Goal: Task Accomplishment & Management: Complete application form

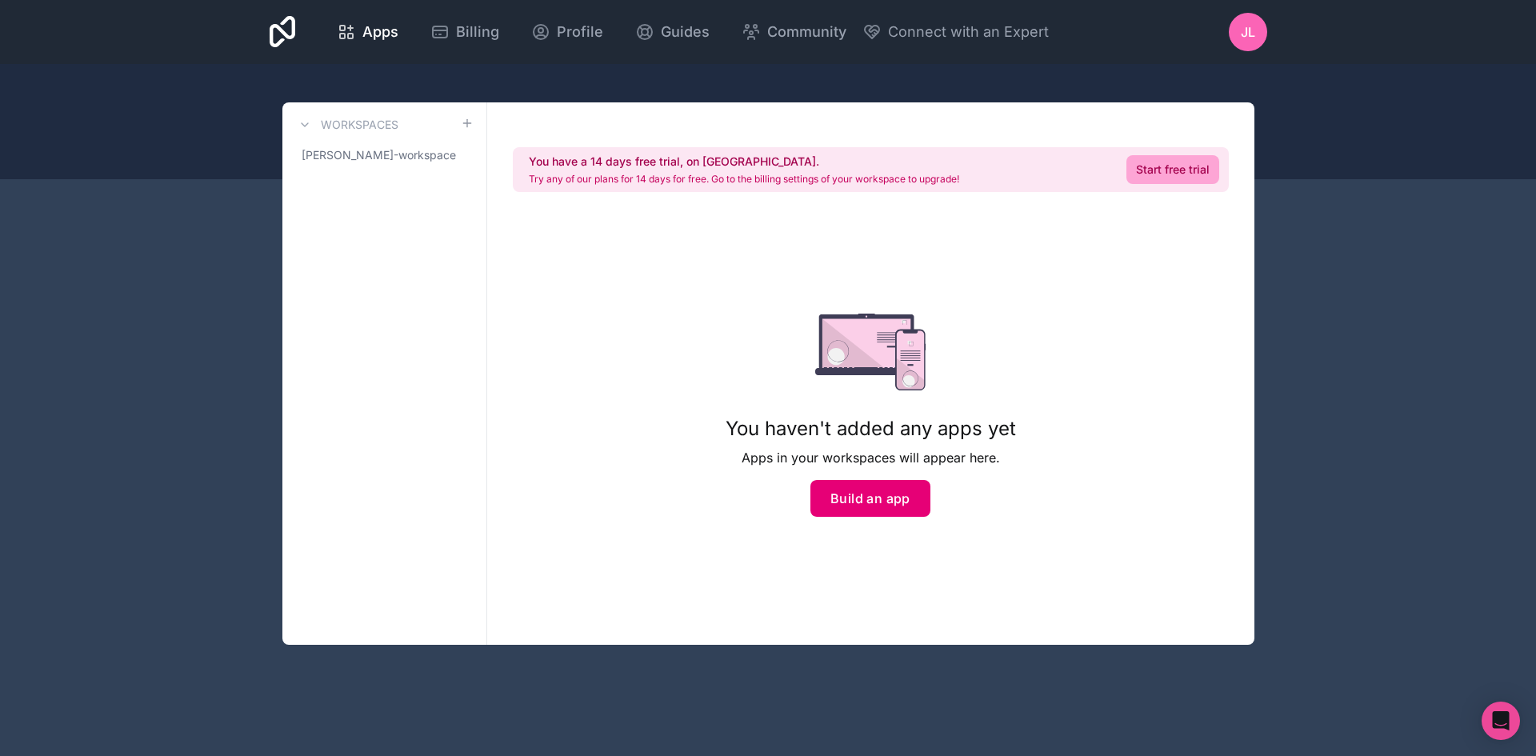
click at [845, 498] on button "Build an app" at bounding box center [870, 498] width 120 height 37
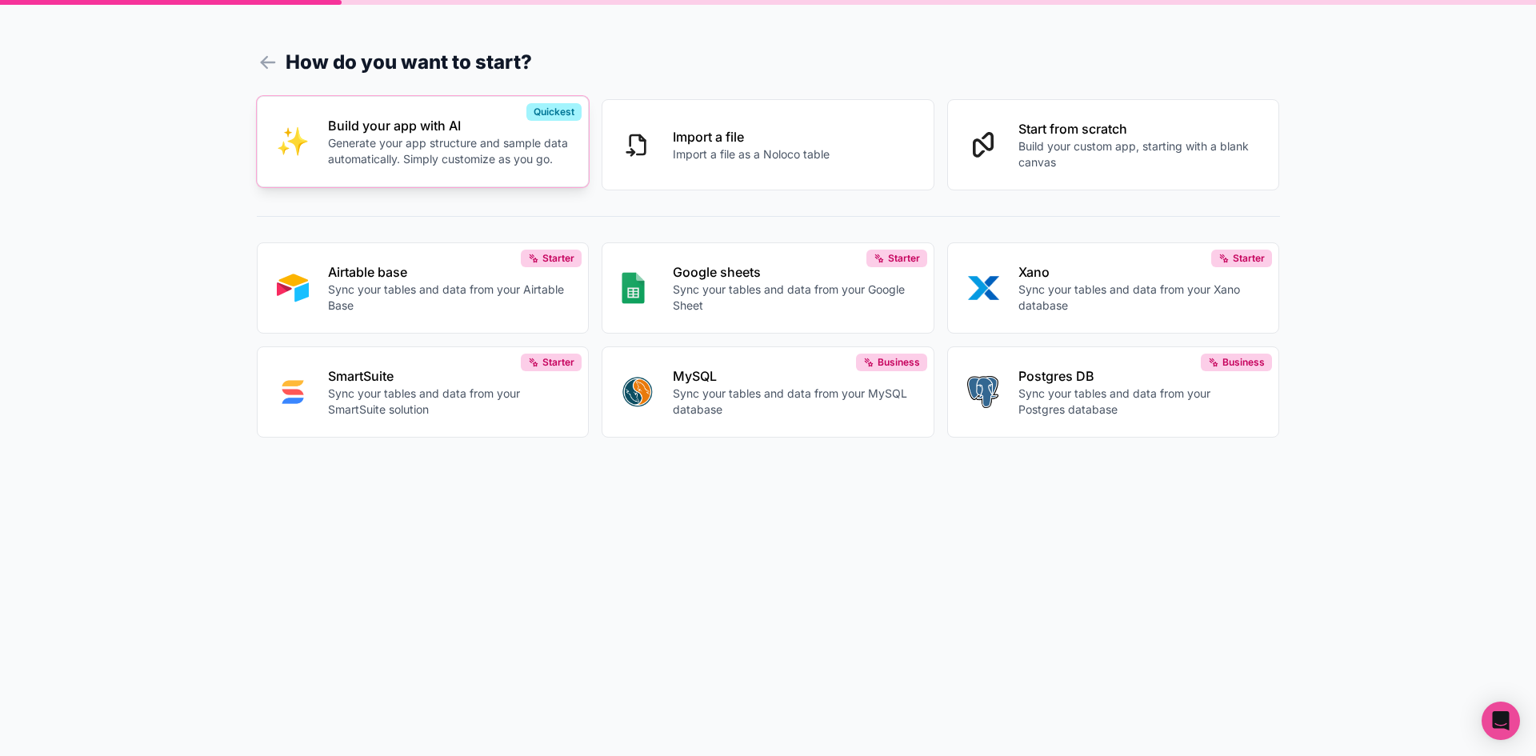
click at [477, 144] on p "Generate your app structure and sample data automatically. Simply customize as …" at bounding box center [449, 151] width 242 height 32
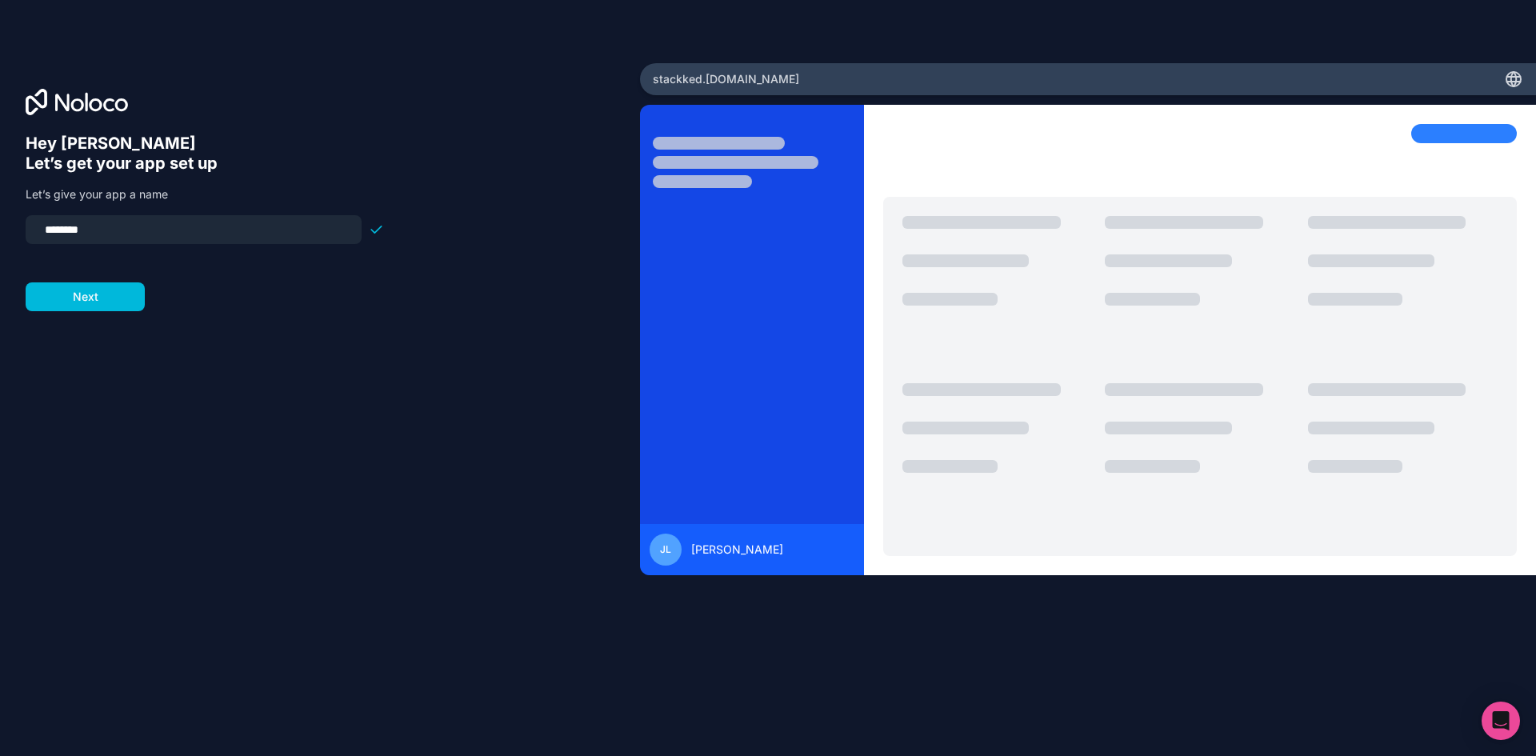
click at [145, 233] on input "********" at bounding box center [193, 229] width 317 height 22
drag, startPoint x: 142, startPoint y: 237, endPoint x: -82, endPoint y: 239, distance: 224.8
click at [0, 239] on html "Hey [PERSON_NAME] 👋 Let’s get your app set up Let’s give your app a name ******…" at bounding box center [768, 378] width 1536 height 756
type input "*"
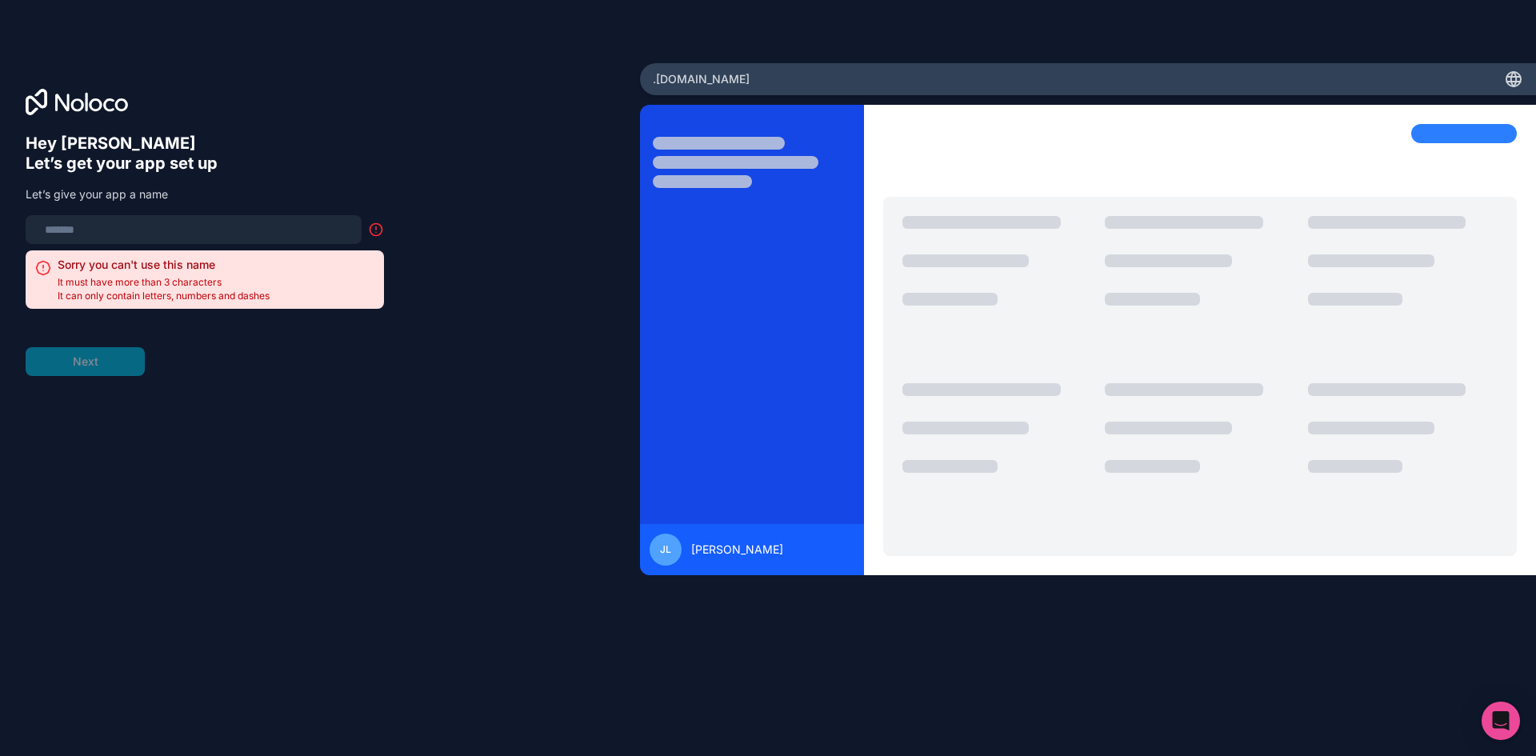
type input "*"
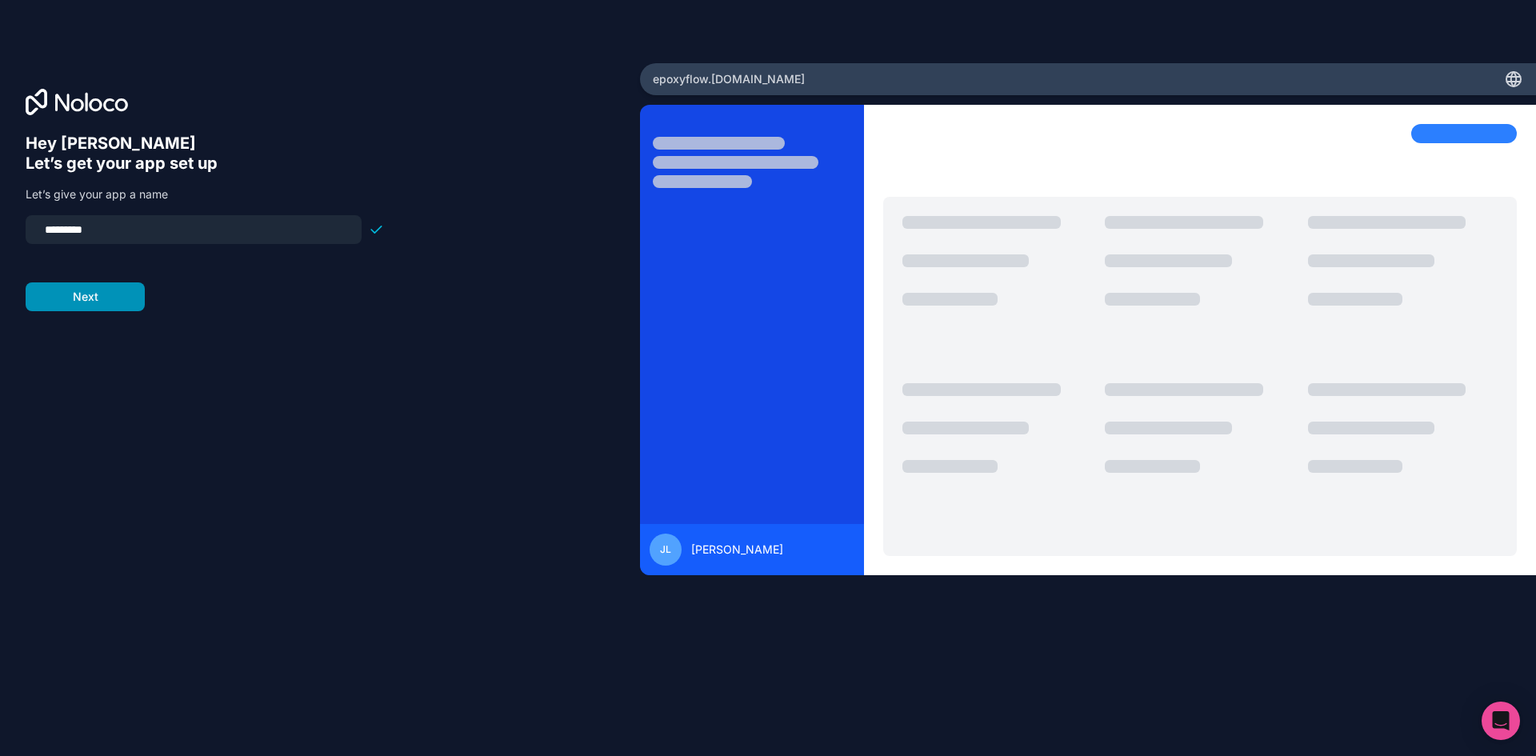
type input "*********"
click at [90, 286] on button "Next" at bounding box center [85, 296] width 119 height 29
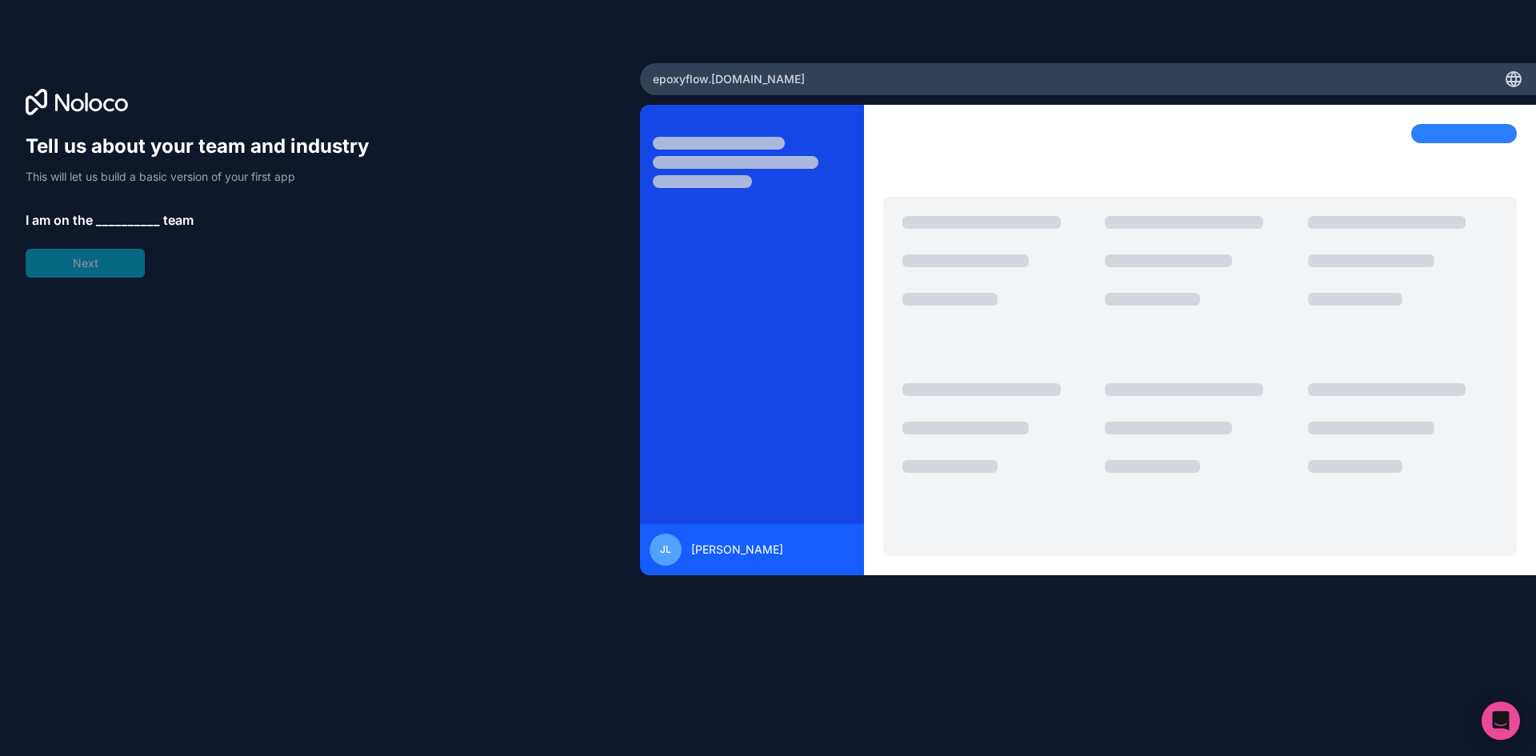
click at [107, 214] on span "__________" at bounding box center [128, 219] width 64 height 19
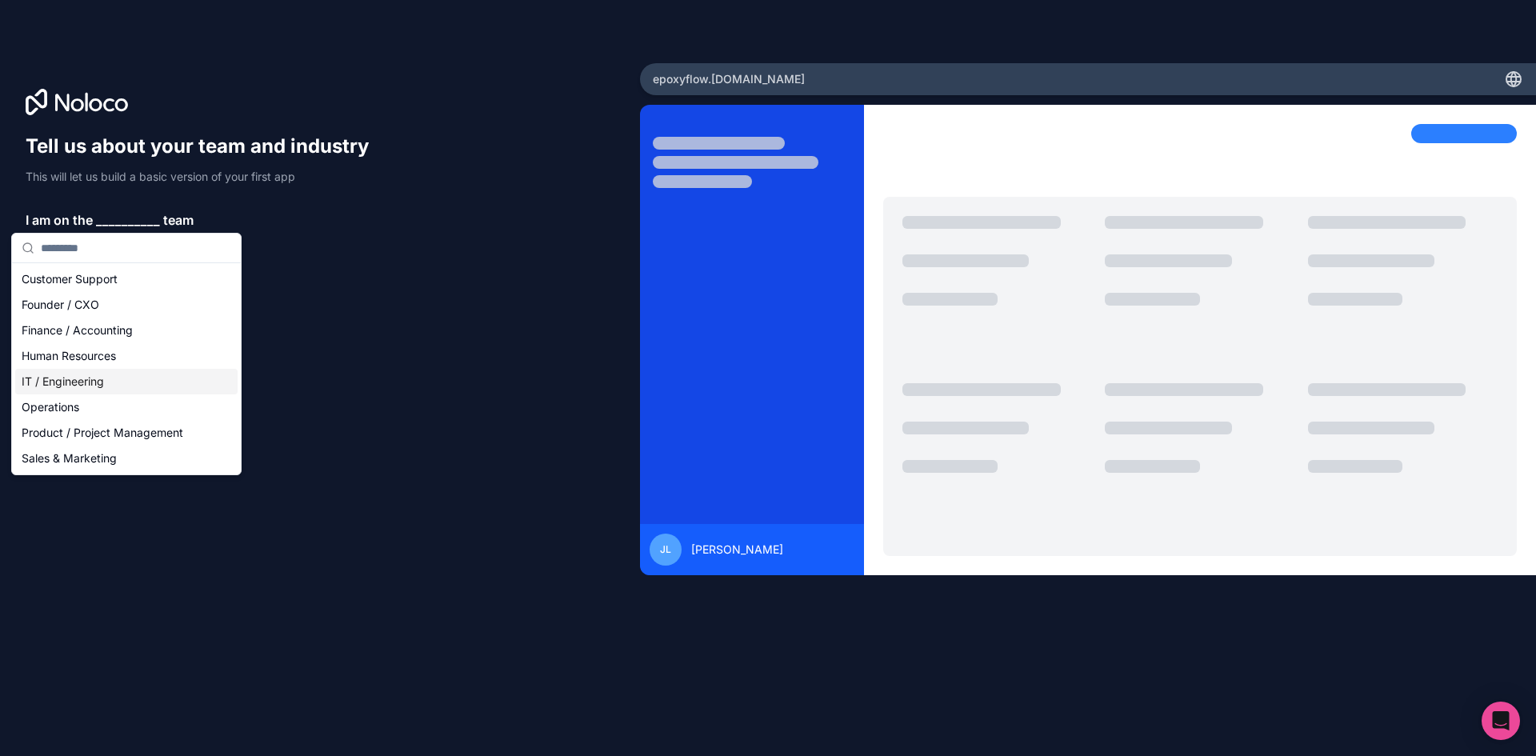
click at [69, 393] on div "IT / Engineering" at bounding box center [126, 382] width 222 height 26
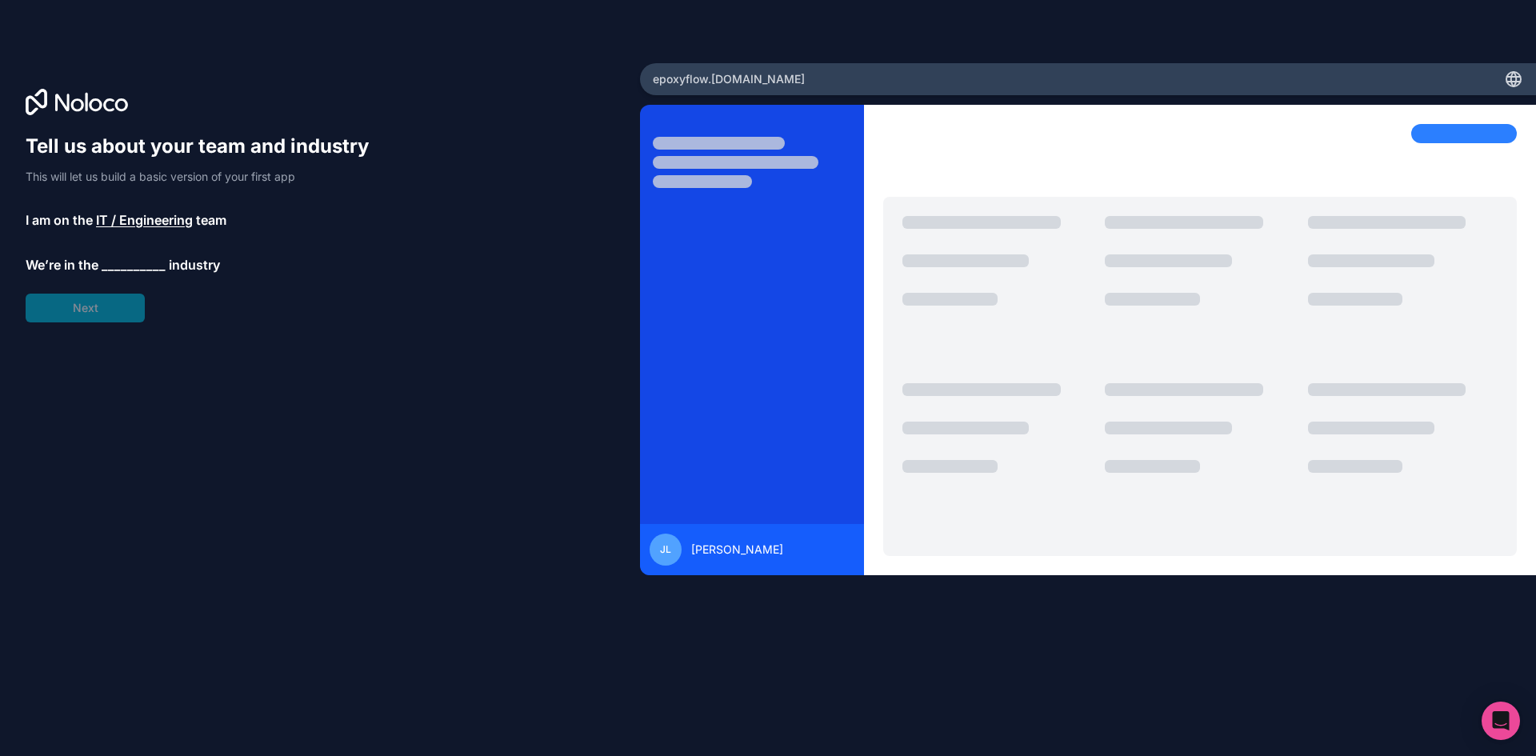
click at [129, 270] on span "__________" at bounding box center [134, 264] width 64 height 19
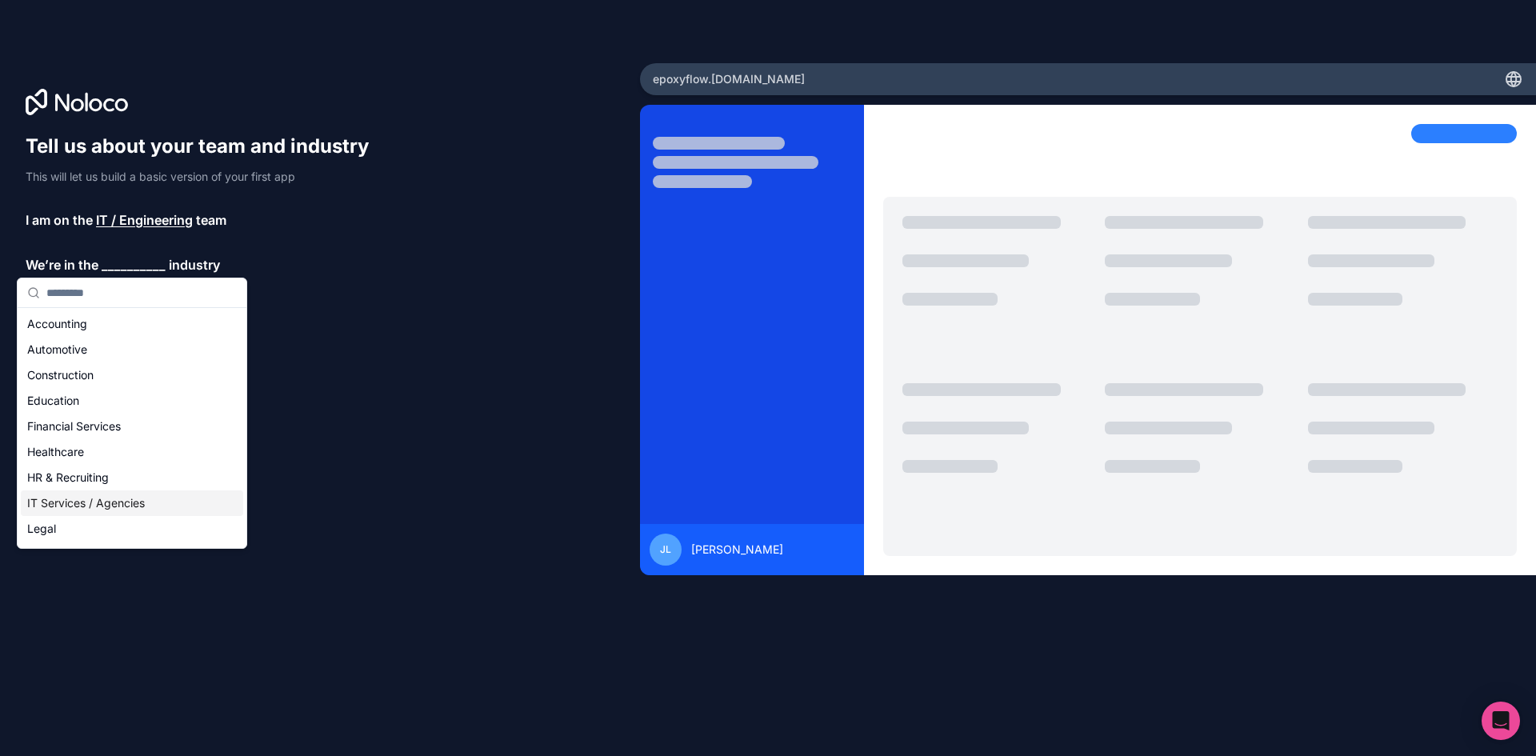
click at [94, 513] on div "IT Services / Agencies" at bounding box center [132, 503] width 222 height 26
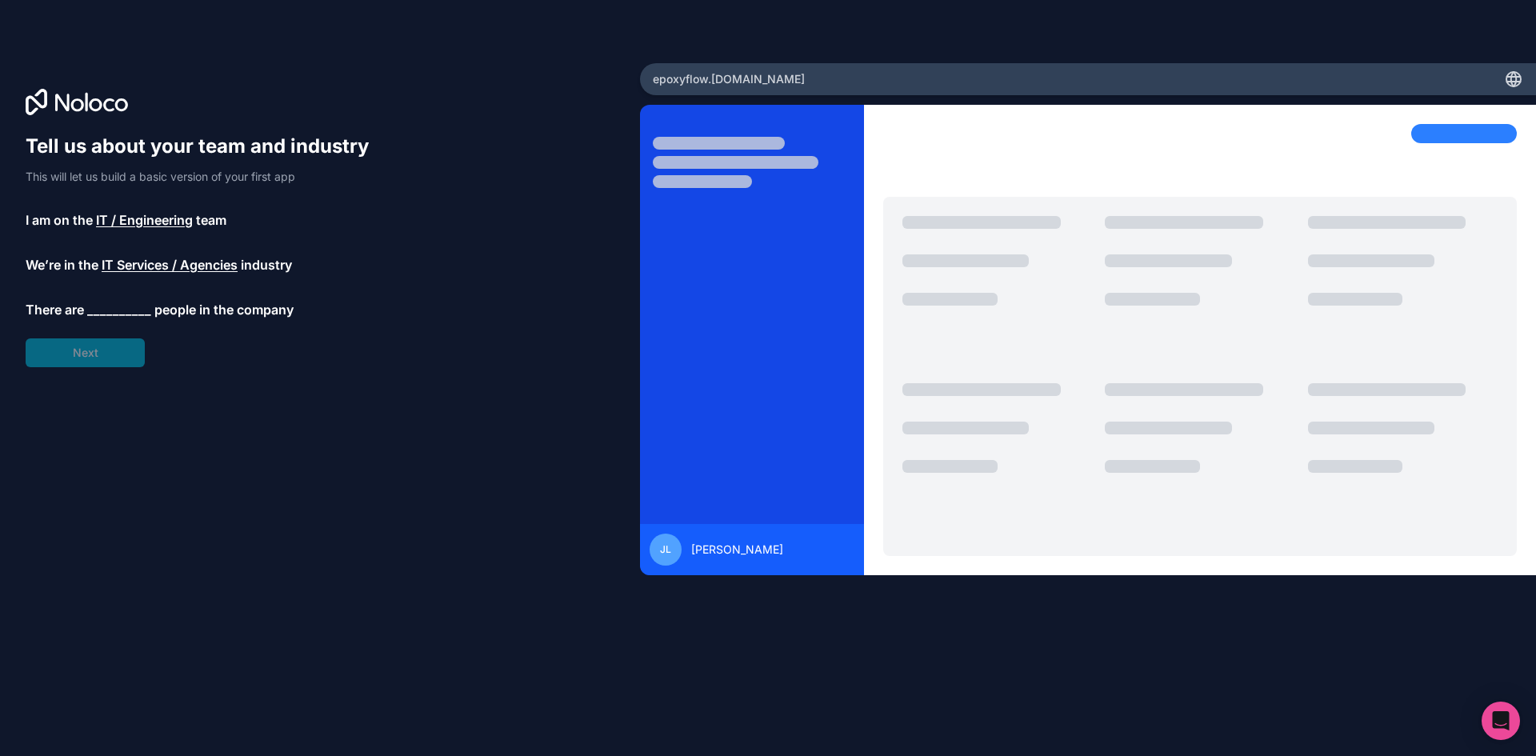
click at [114, 294] on div "Tell us about your team and industry This will let us build a basic version of …" at bounding box center [205, 251] width 358 height 234
click at [140, 310] on span "__________" at bounding box center [119, 309] width 64 height 19
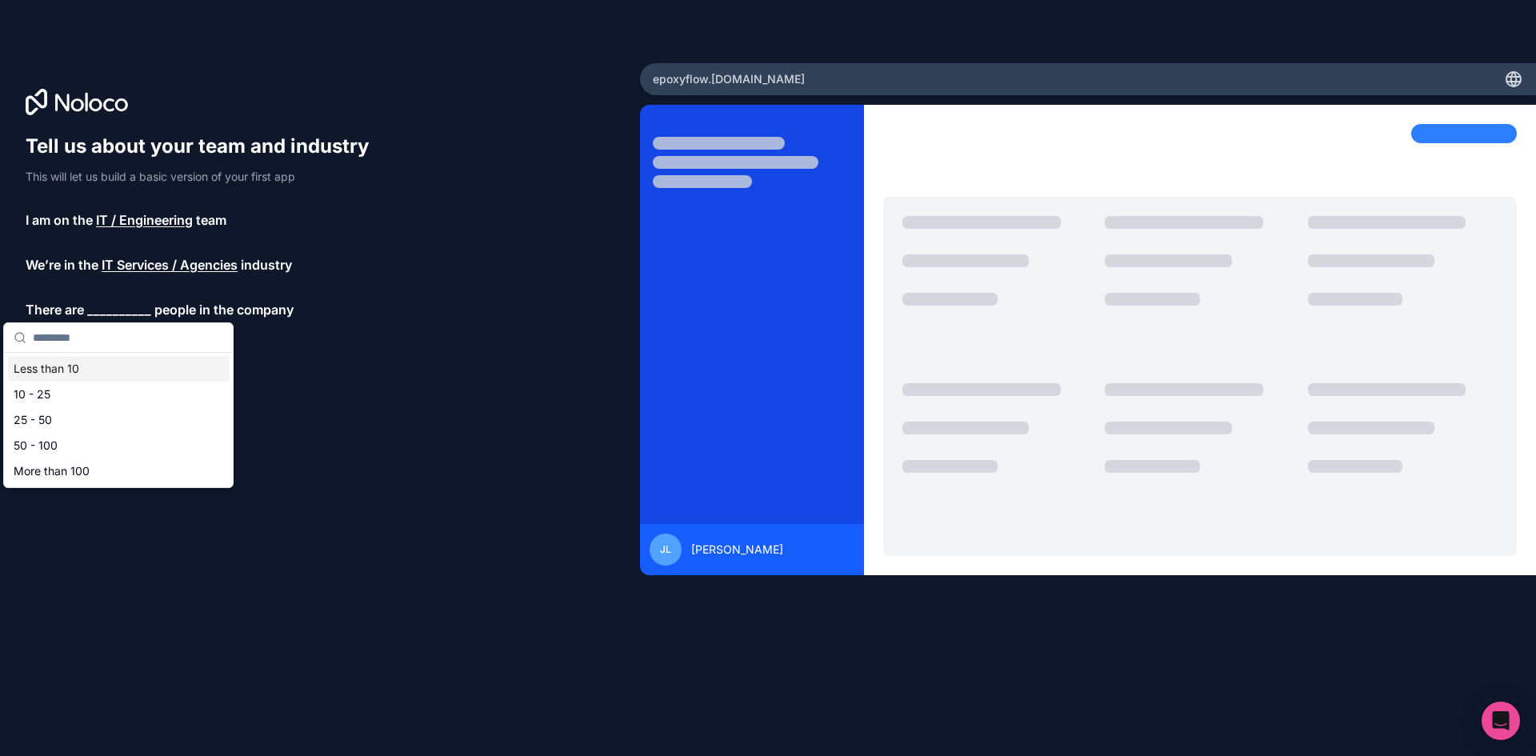
click at [110, 362] on div "Less than 10" at bounding box center [118, 369] width 222 height 26
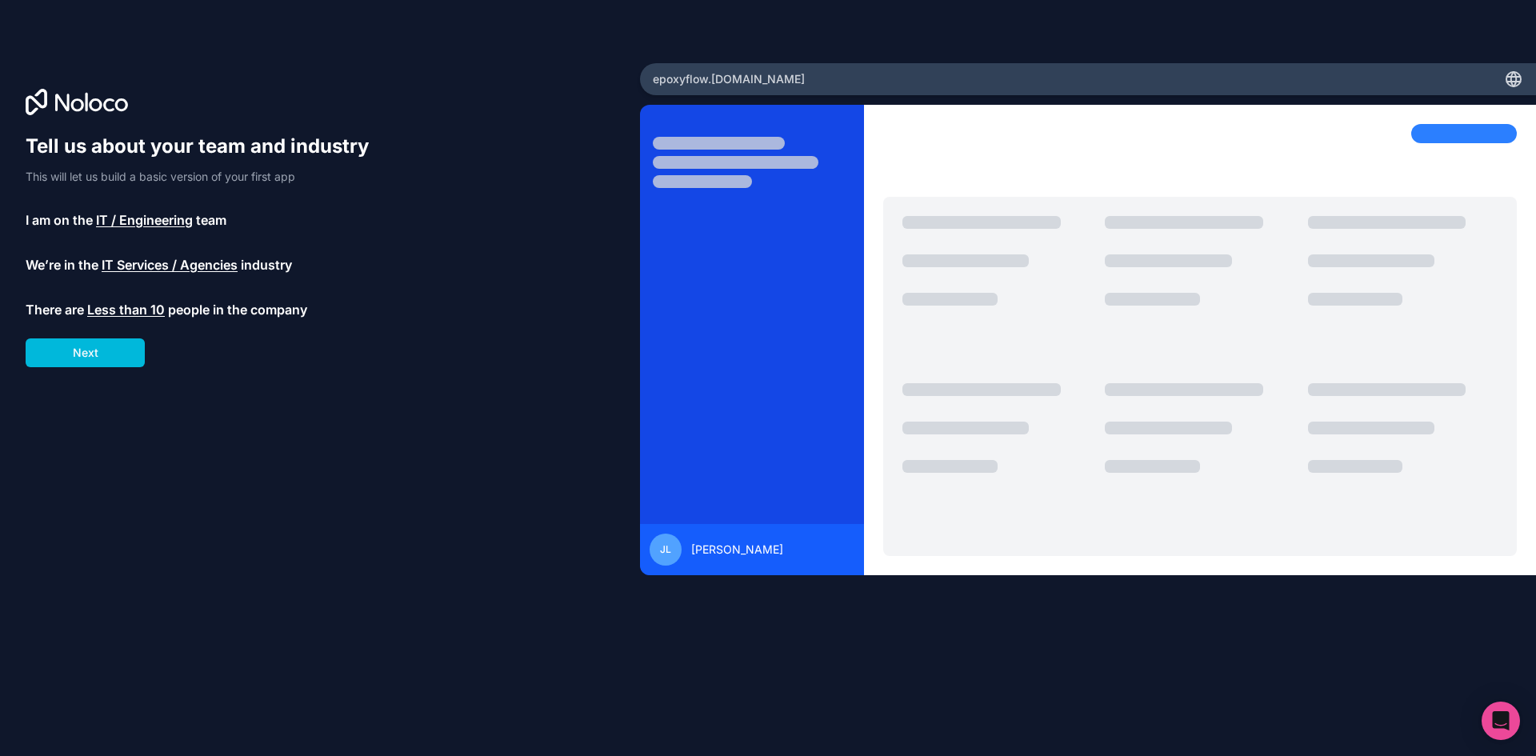
click at [110, 362] on button "Next" at bounding box center [85, 352] width 119 height 29
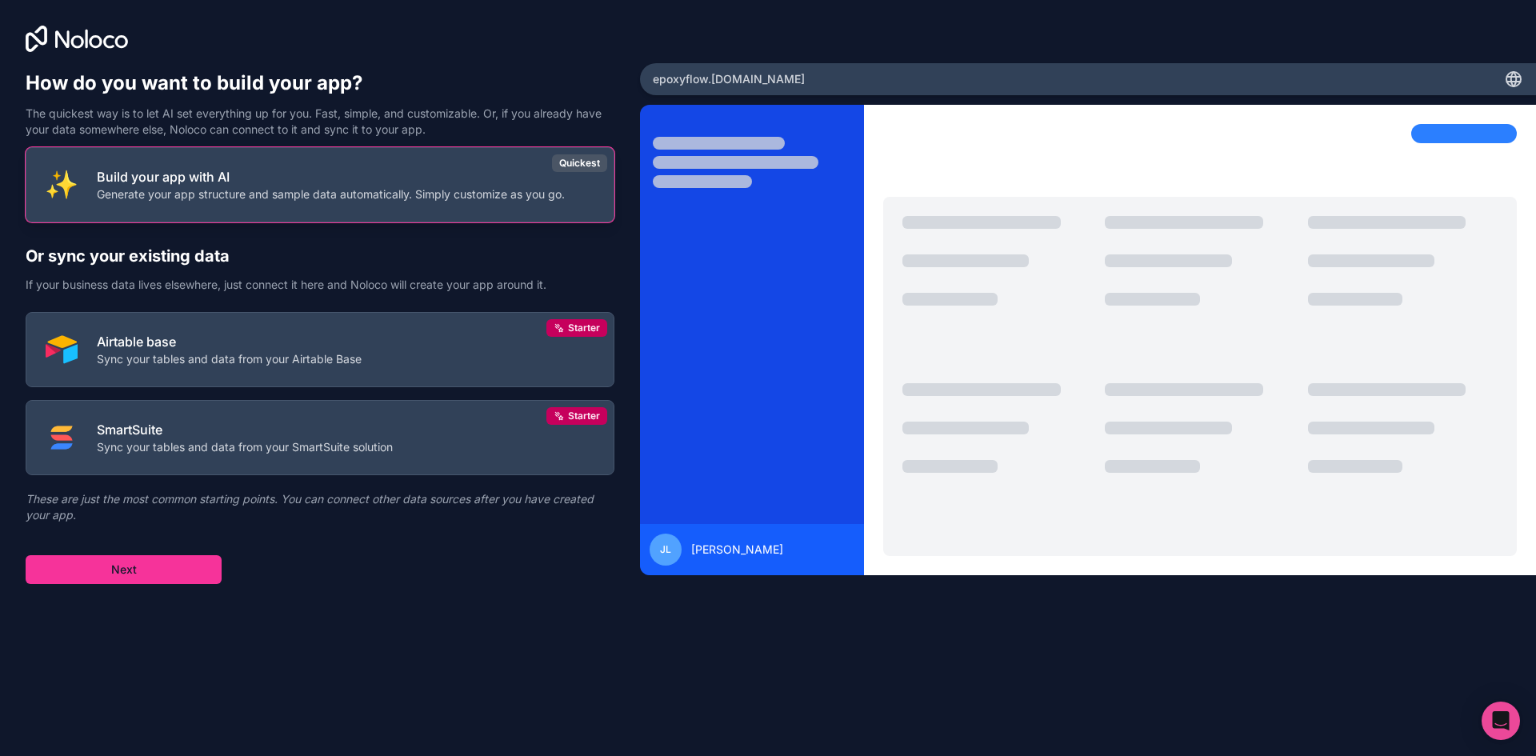
click at [234, 180] on p "Build your app with AI" at bounding box center [331, 176] width 468 height 19
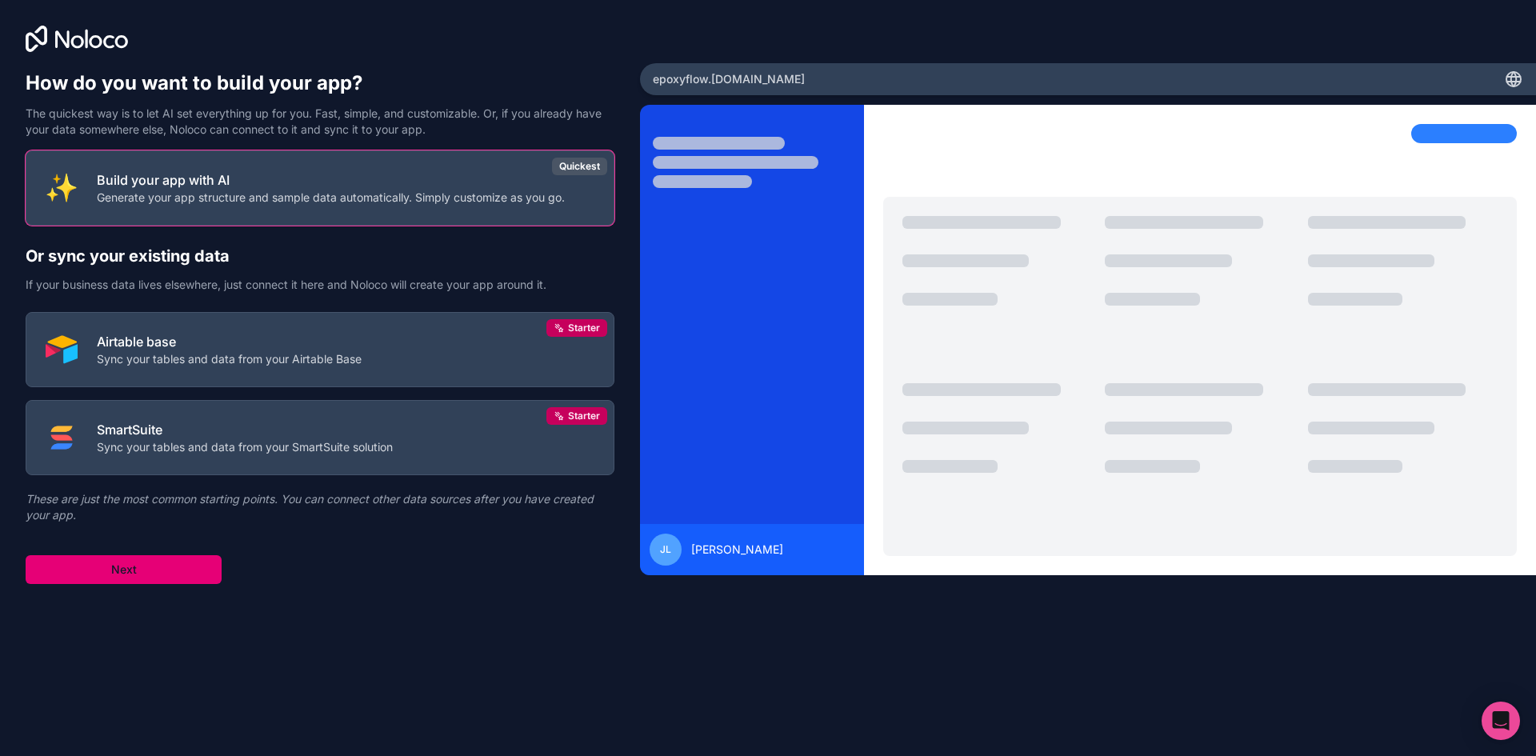
click at [108, 558] on button "Next" at bounding box center [124, 569] width 196 height 29
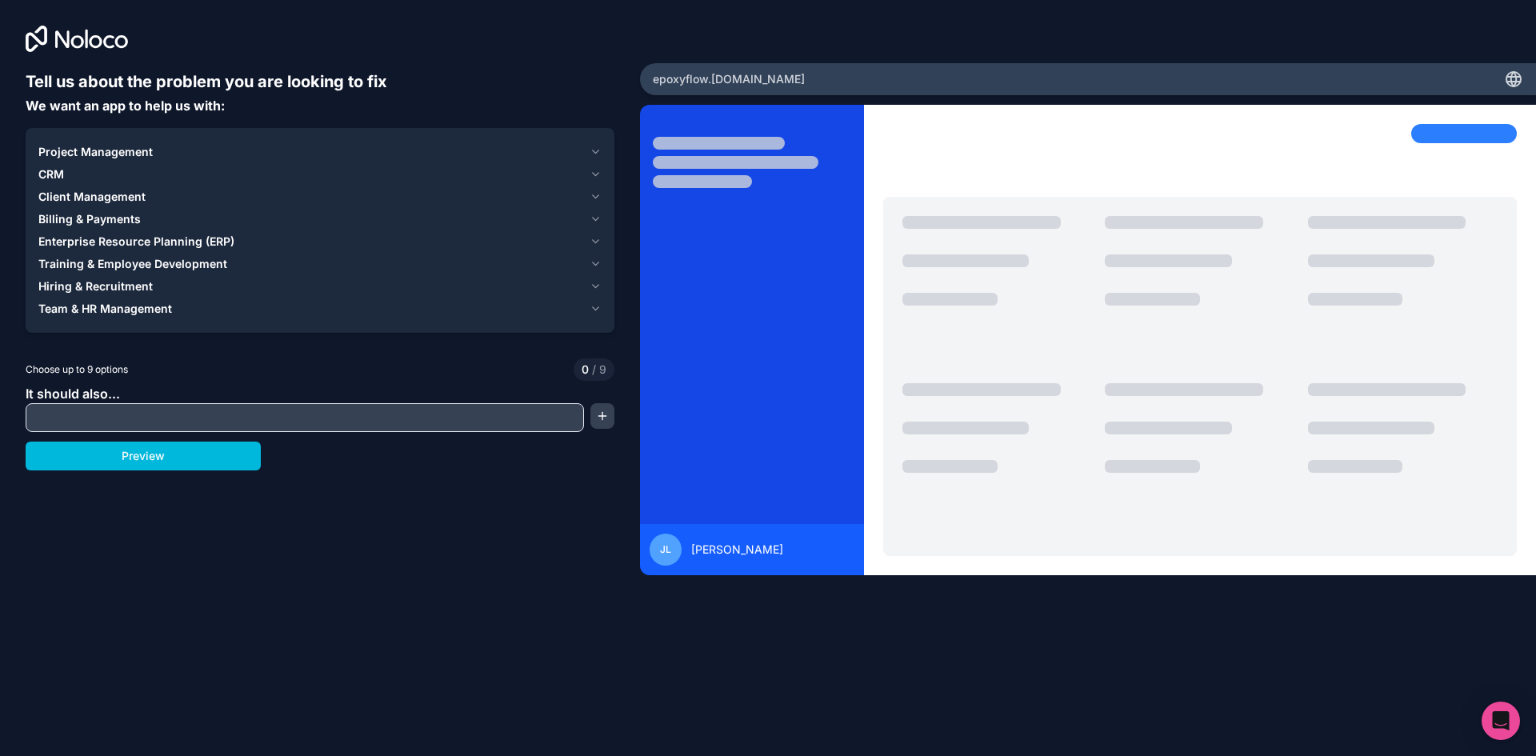
click at [189, 406] on input "text" at bounding box center [305, 417] width 550 height 22
click at [609, 423] on button "button" at bounding box center [602, 416] width 24 height 26
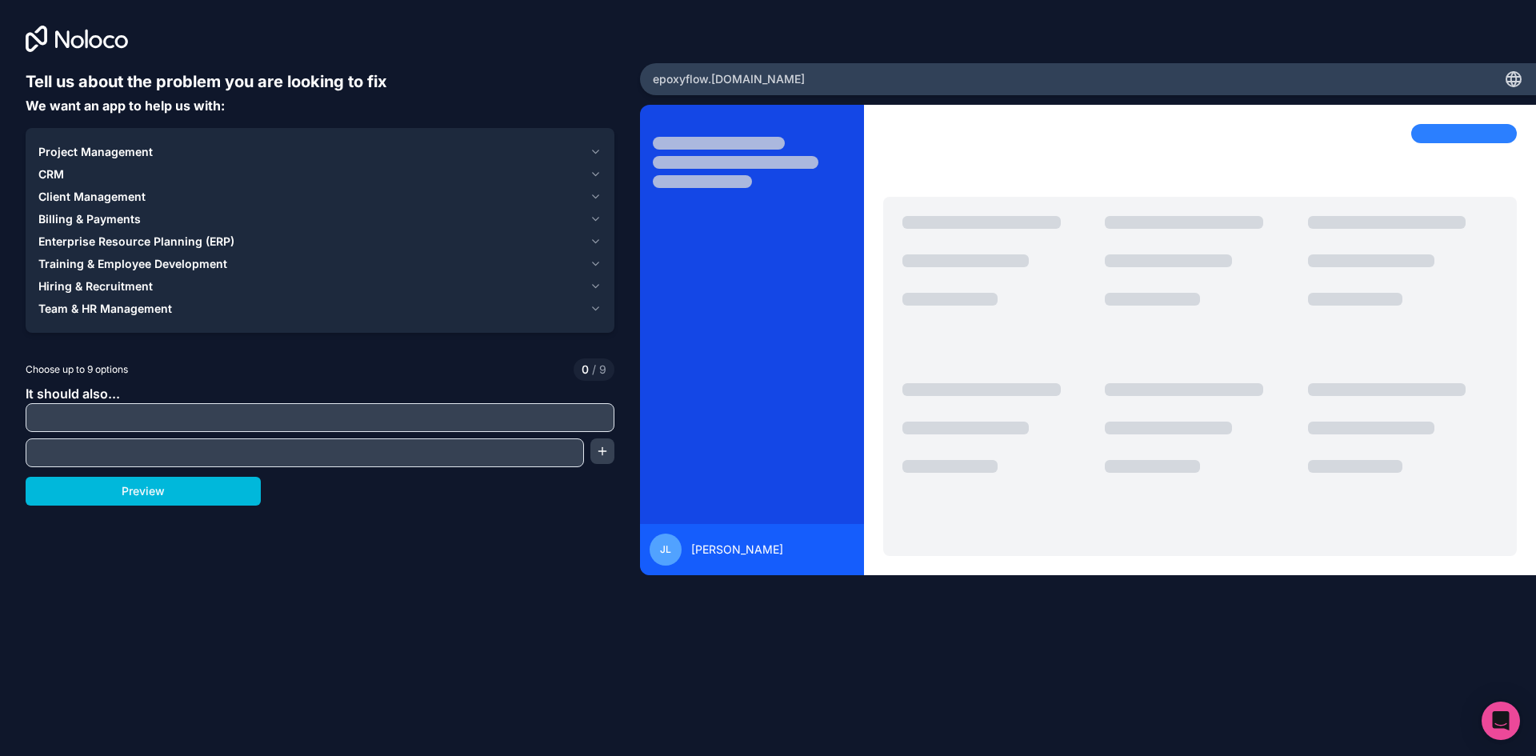
click at [609, 423] on input "text" at bounding box center [320, 417] width 581 height 22
click at [427, 294] on div "Hiring & Recruitment" at bounding box center [310, 286] width 545 height 16
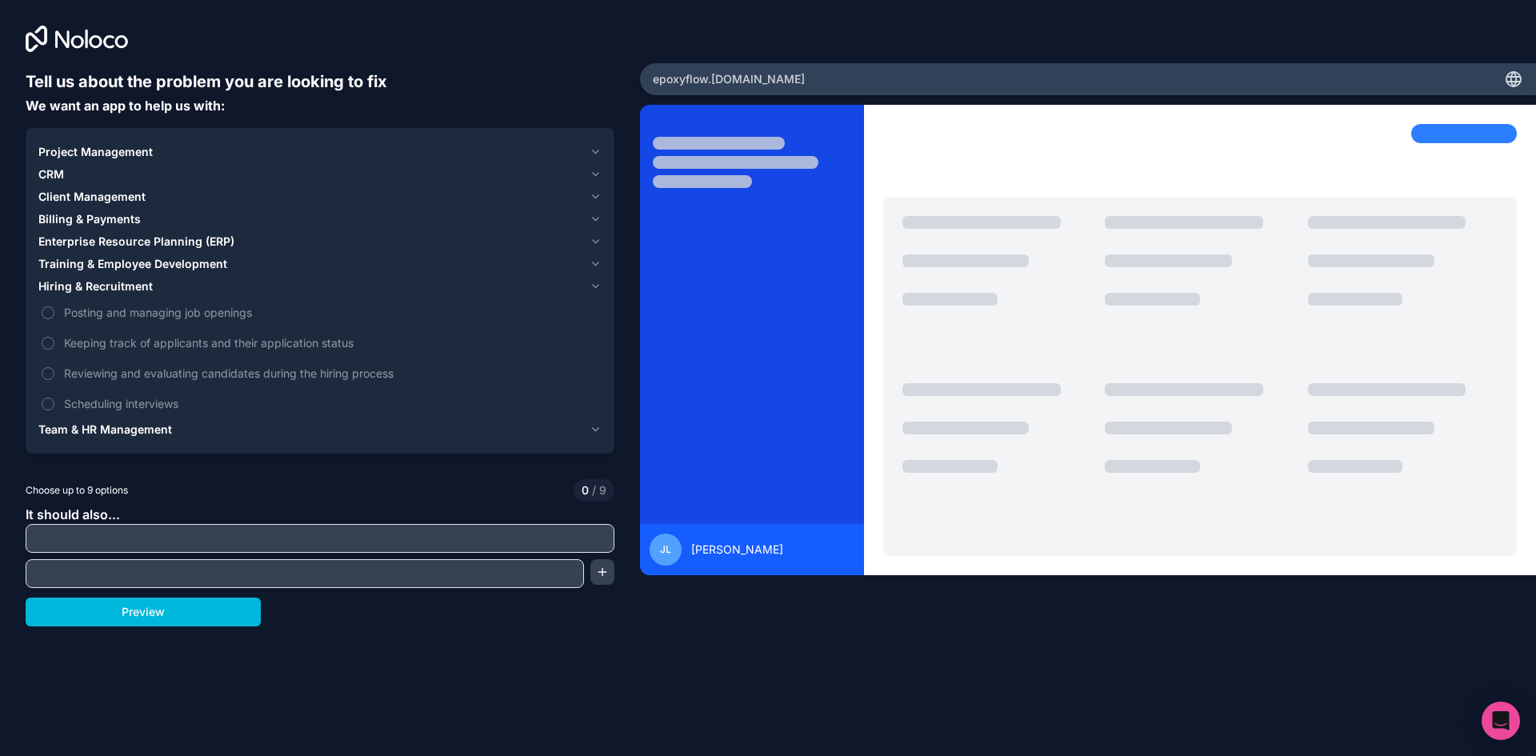
click at [94, 212] on span "Billing & Payments" at bounding box center [89, 219] width 102 height 16
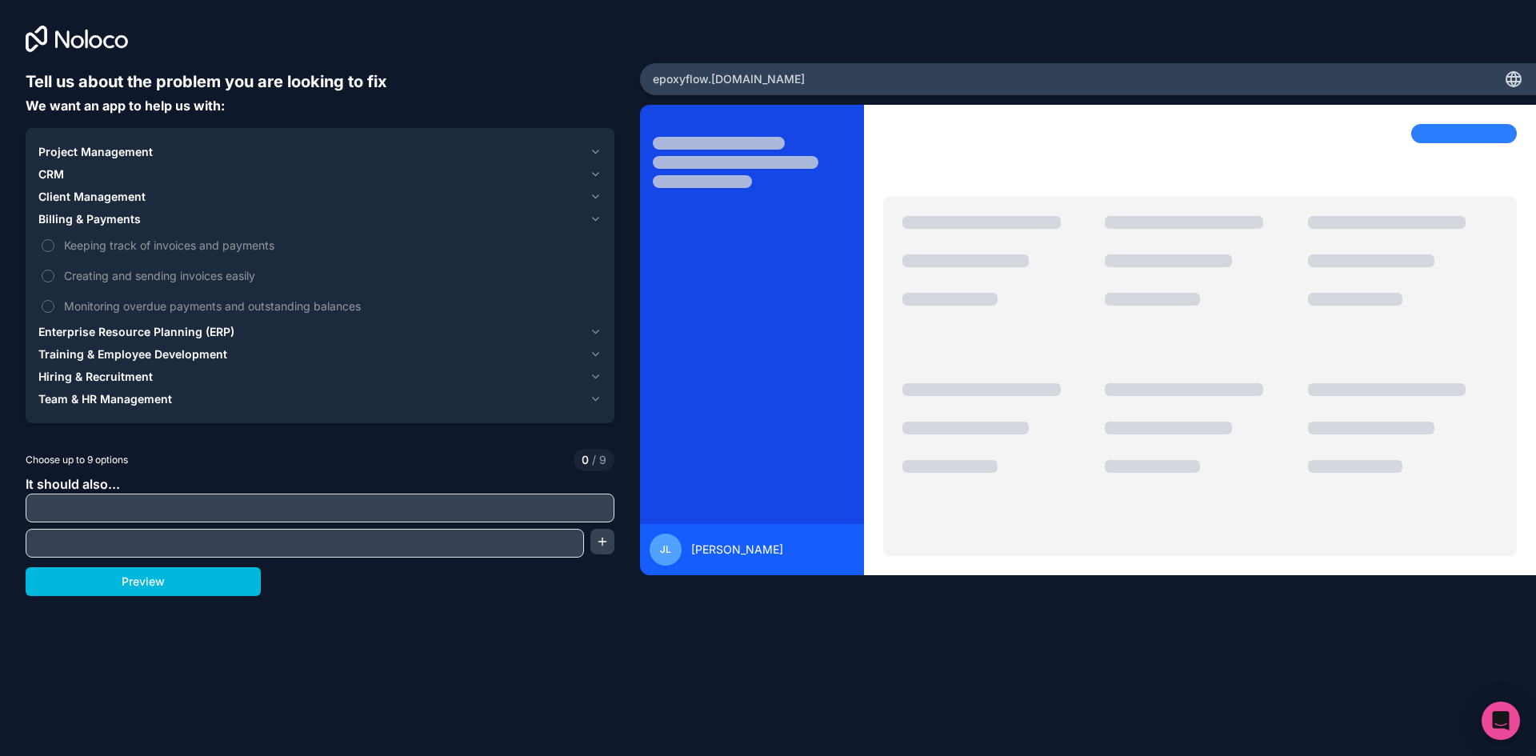
click at [99, 153] on span "Project Management" at bounding box center [95, 152] width 114 height 16
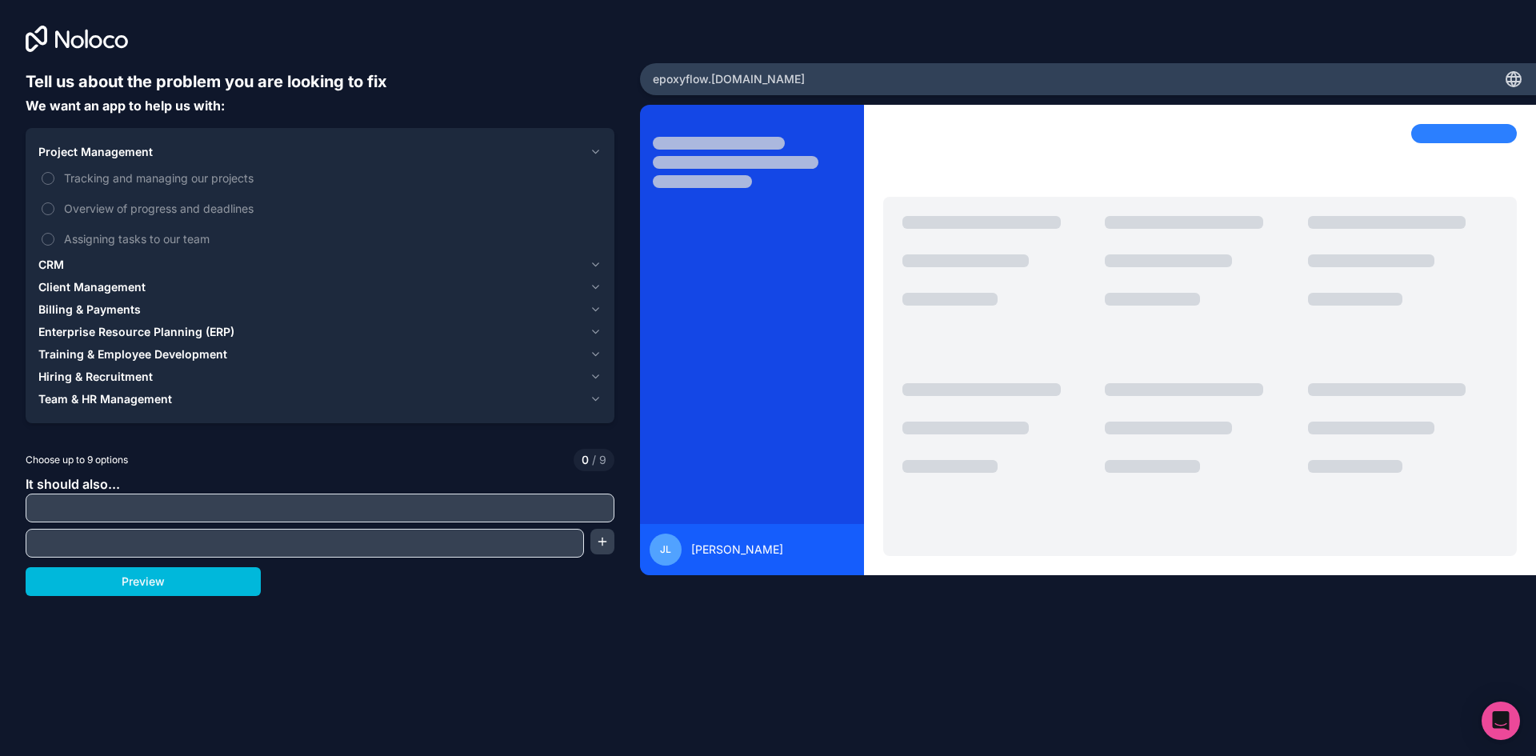
click at [327, 196] on label "Overview of progress and deadlines" at bounding box center [319, 209] width 563 height 30
click at [54, 202] on button "Overview of progress and deadlines" at bounding box center [48, 208] width 13 height 13
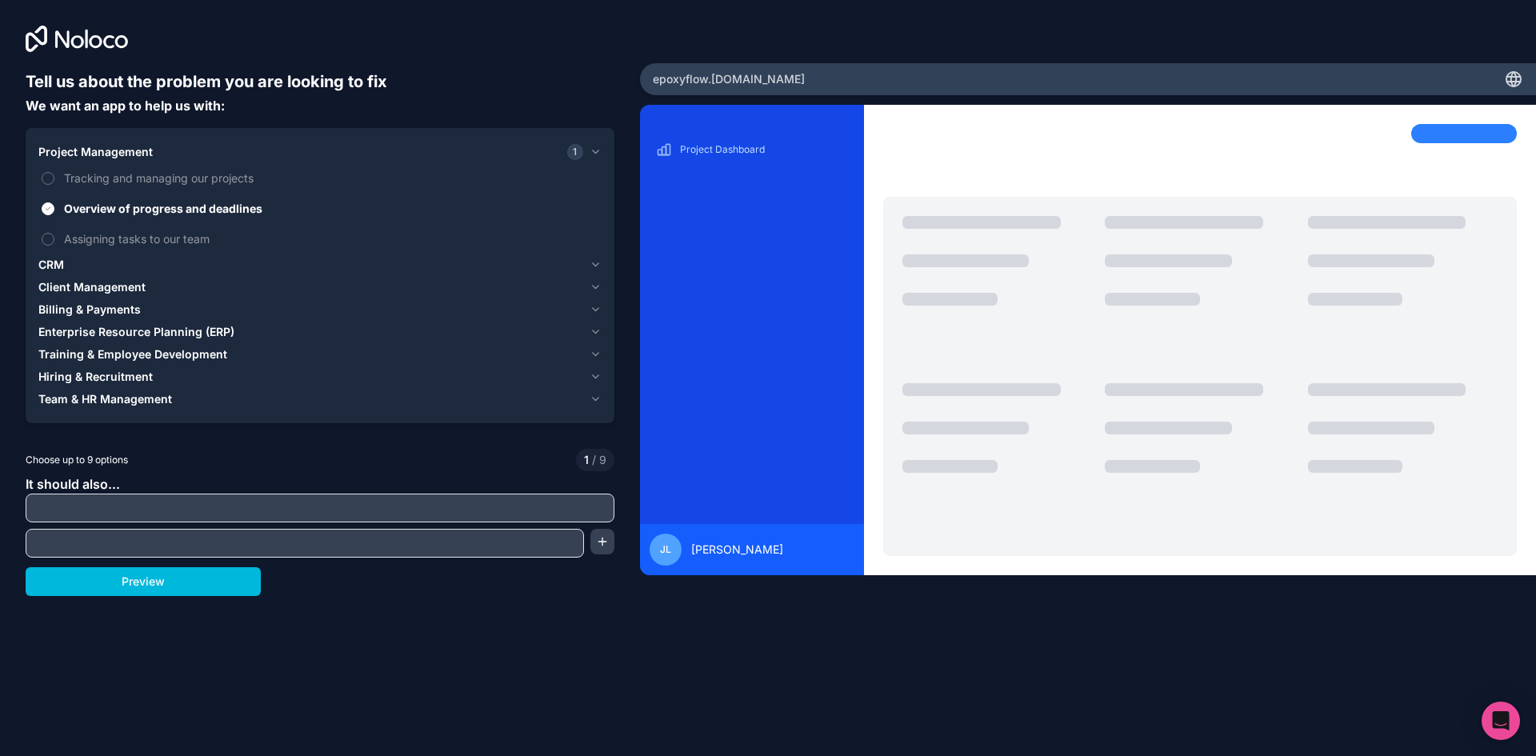
click at [270, 300] on button "Billing & Payments" at bounding box center [319, 309] width 563 height 22
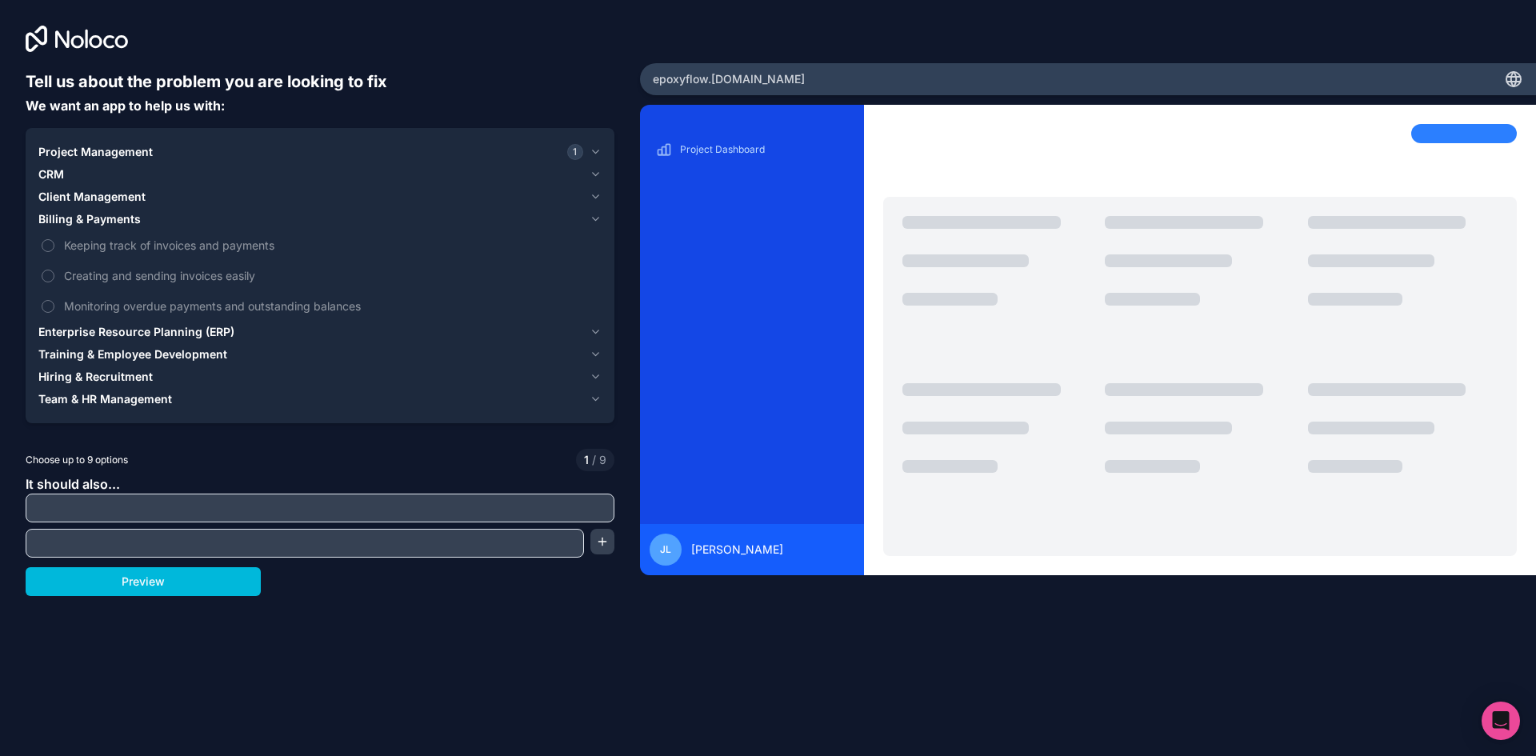
drag, startPoint x: 162, startPoint y: 453, endPoint x: 162, endPoint y: 385, distance: 68.0
click at [163, 447] on div "Tell us about the problem you are looking to fix We want an app to help us with…" at bounding box center [320, 337] width 589 height 534
click at [162, 385] on button "Hiring & Recruitment" at bounding box center [319, 377] width 563 height 22
